Goal: Obtain resource: Download file/media

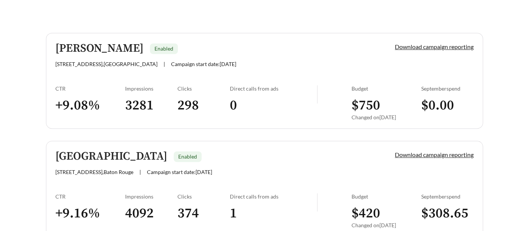
scroll to position [161, 0]
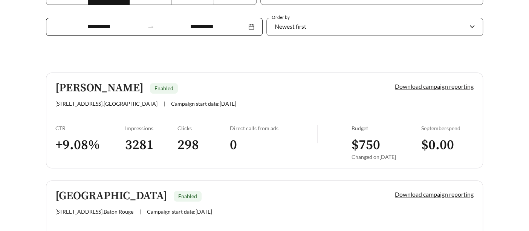
click at [428, 84] on link "Download campaign reporting" at bounding box center [434, 86] width 79 height 7
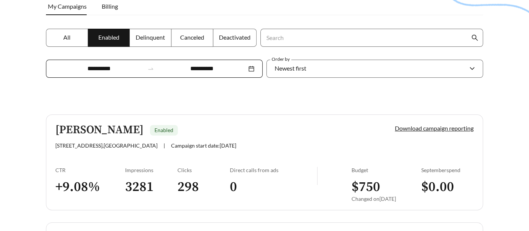
scroll to position [167, 0]
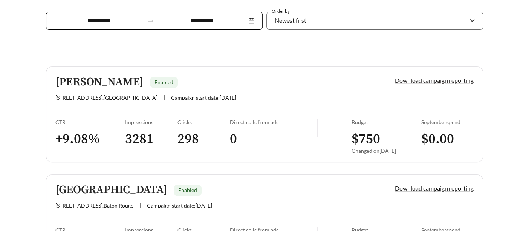
click at [440, 78] on link "Download campaign reporting" at bounding box center [434, 80] width 79 height 7
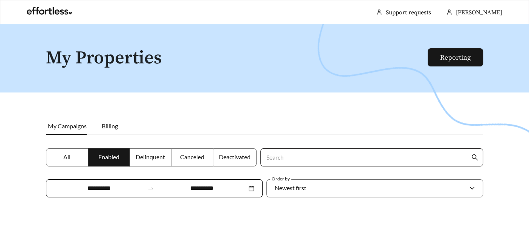
scroll to position [126, 0]
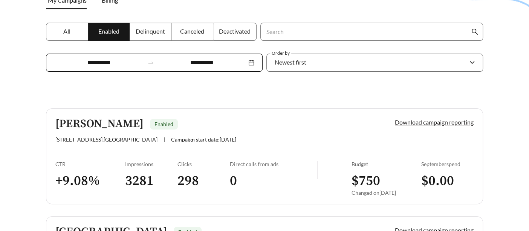
click at [447, 119] on link "Download campaign reporting" at bounding box center [434, 121] width 79 height 7
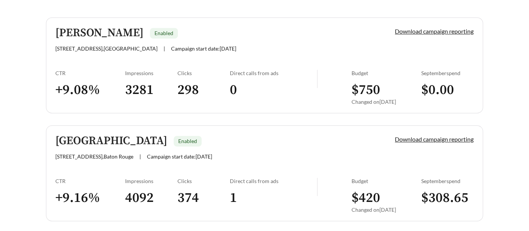
scroll to position [203, 0]
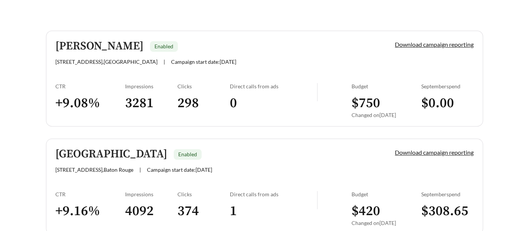
click at [432, 48] on div "Download campaign reporting" at bounding box center [421, 52] width 105 height 25
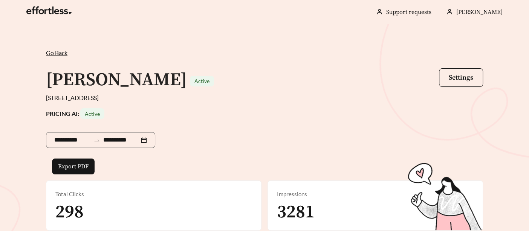
scroll to position [126, 0]
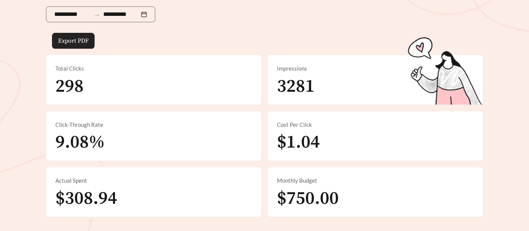
click at [66, 45] on button "Export PDF" at bounding box center [73, 41] width 43 height 16
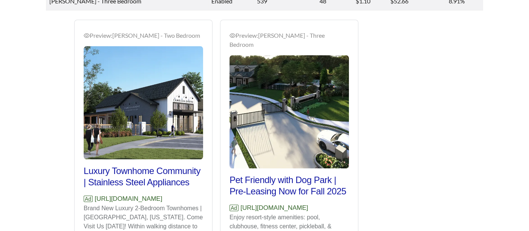
scroll to position [503, 0]
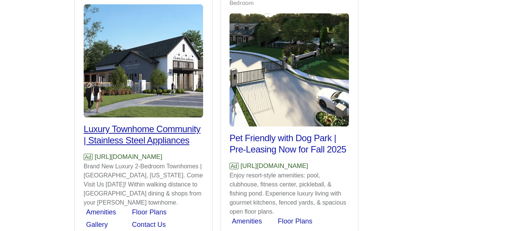
click at [138, 131] on h2 "Luxury Townhome Community | Stainless Steel Appliances" at bounding box center [143, 134] width 119 height 23
click at [145, 120] on div "Preview: [PERSON_NAME] - Two Bedroom Luxury Townhome Community | Stainless Stee…" at bounding box center [143, 113] width 119 height 249
click at [146, 123] on h2 "Luxury Townhome Community | Stainless Steel Appliances" at bounding box center [143, 134] width 119 height 23
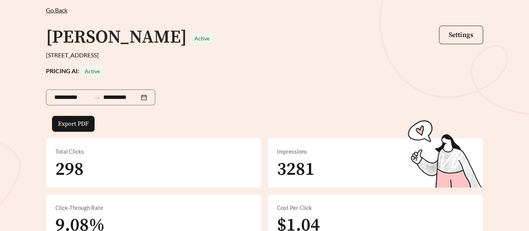
scroll to position [0, 0]
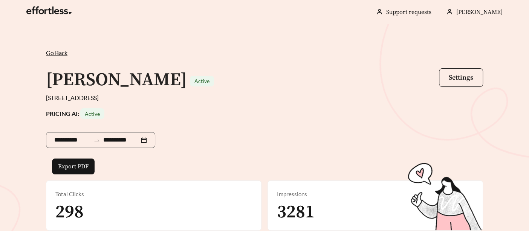
click at [458, 74] on span "Settings" at bounding box center [461, 77] width 25 height 9
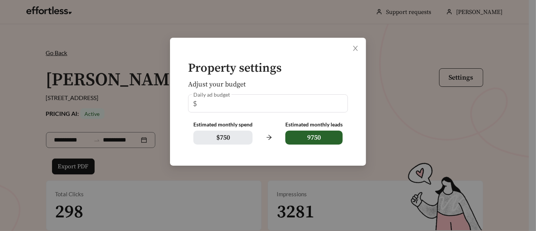
click at [294, 103] on div "Daily ad budget $ **" at bounding box center [268, 103] width 160 height 18
click at [183, 104] on form "Property settings Adjust your budget Daily ad budget $ ** Estimated monthly spe…" at bounding box center [268, 103] width 172 height 83
click at [302, 139] on span "9750" at bounding box center [313, 137] width 57 height 14
click at [228, 139] on span "$ 750" at bounding box center [222, 137] width 59 height 14
click at [355, 47] on icon "close" at bounding box center [355, 48] width 7 height 7
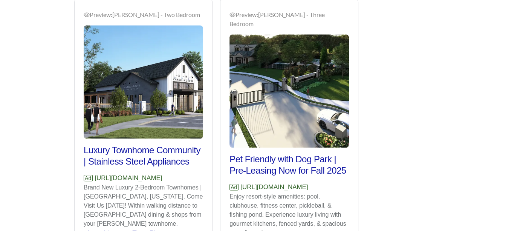
scroll to position [480, 0]
